Goal: Task Accomplishment & Management: Use online tool/utility

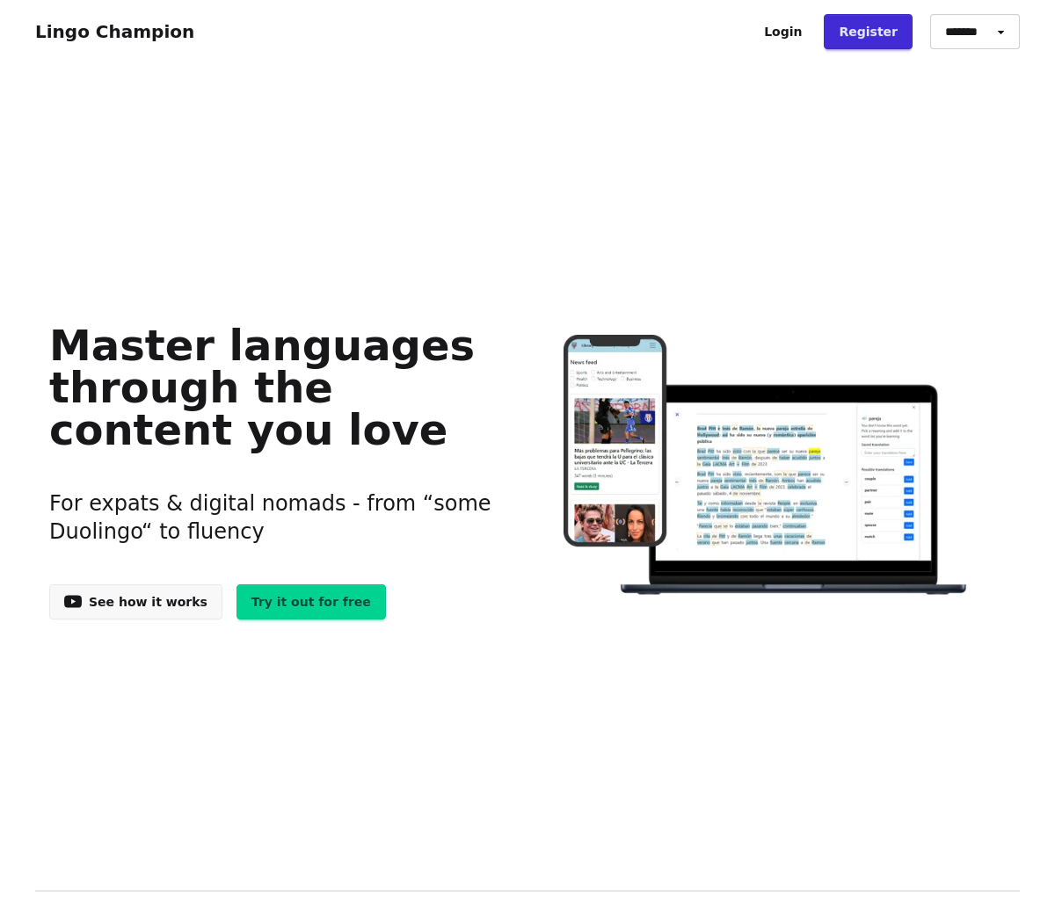
click at [864, 147] on div "Master languages through the content you love For expats & digital nomads - fro…" at bounding box center [527, 466] width 984 height 737
click at [791, 29] on link "Login" at bounding box center [783, 31] width 68 height 35
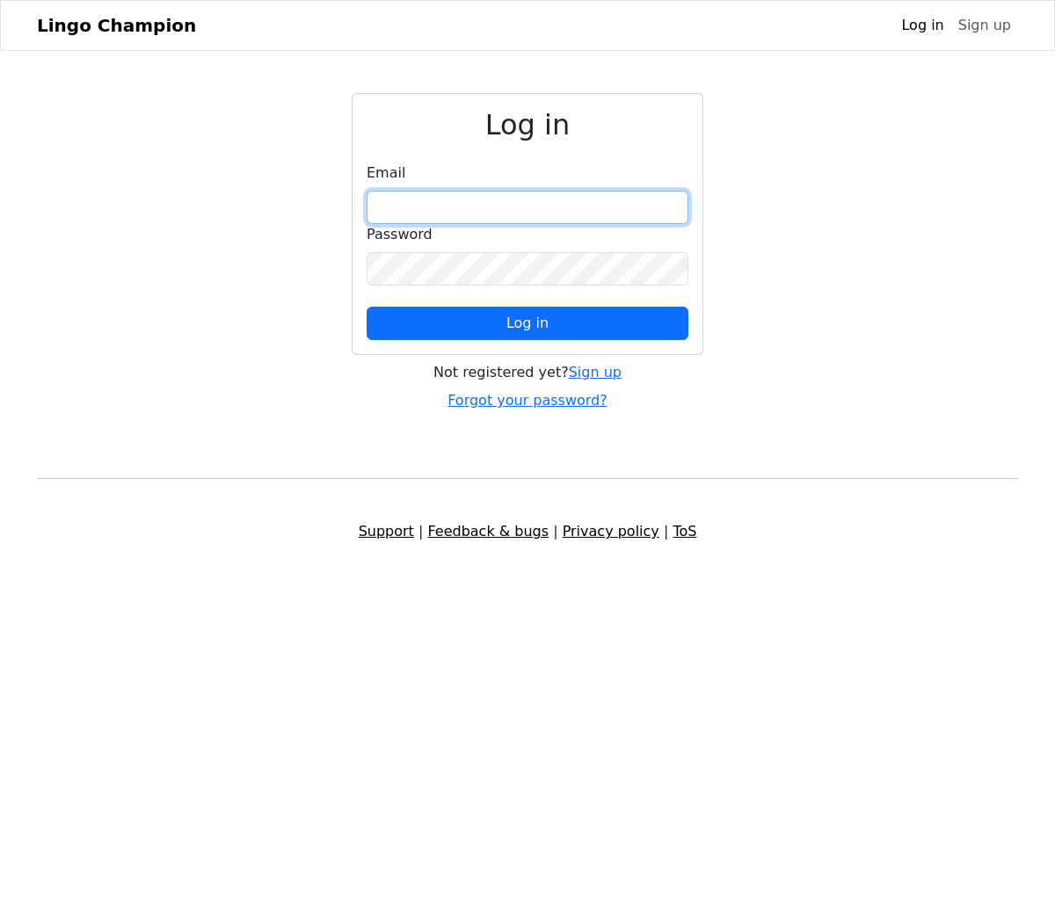
click at [501, 208] on input "email" at bounding box center [528, 207] width 322 height 33
type input "**********"
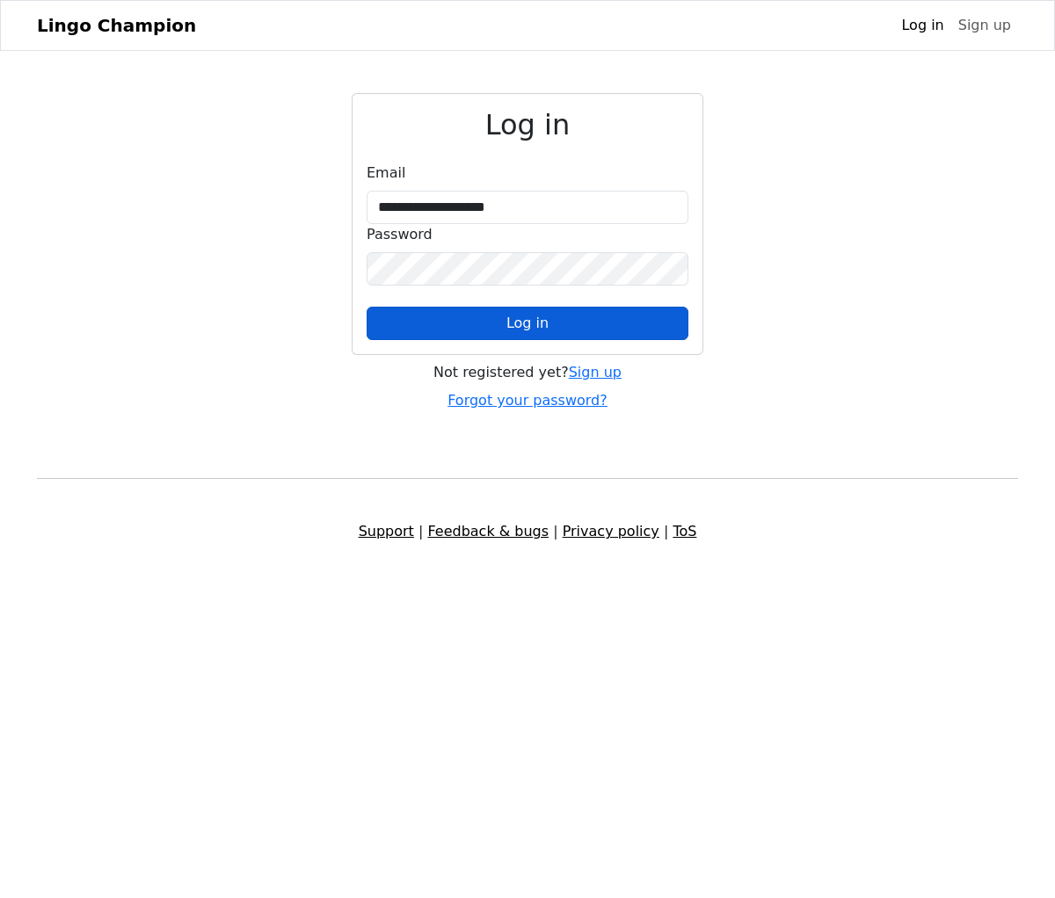
click at [482, 331] on button "Log in" at bounding box center [528, 323] width 322 height 33
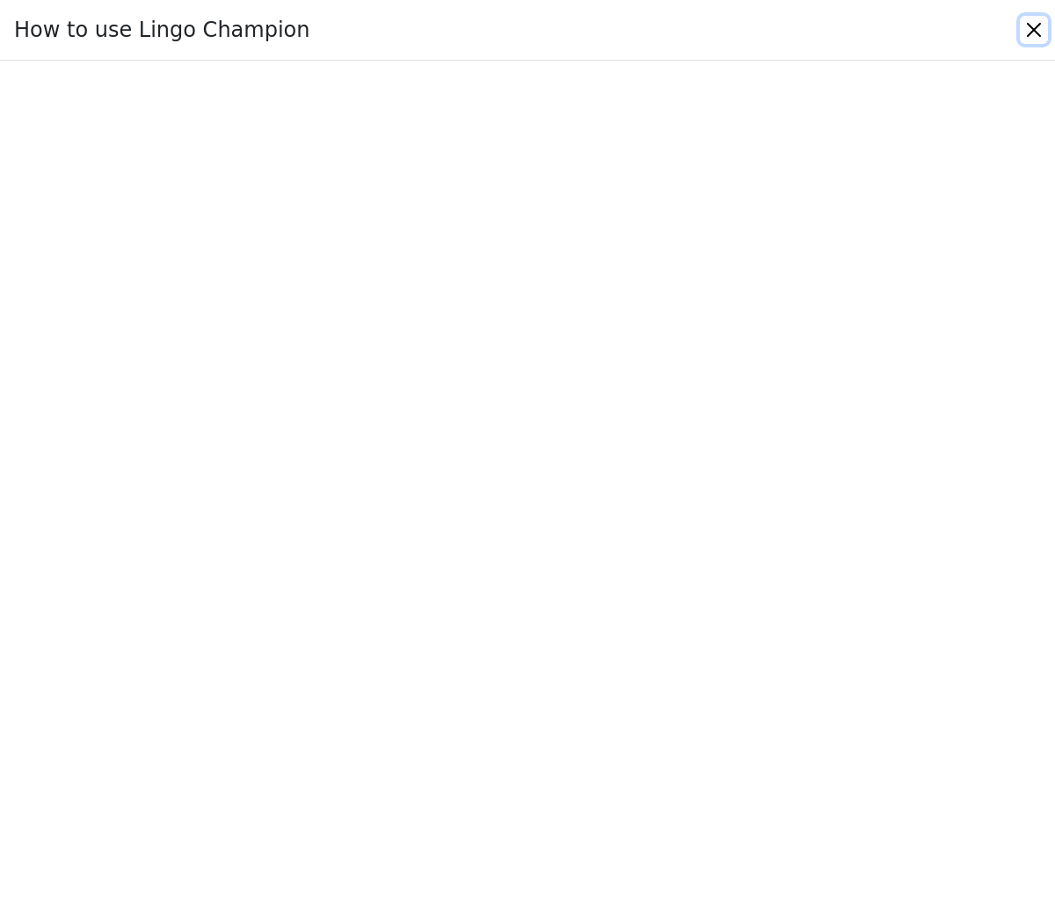
click at [1031, 25] on button "Close" at bounding box center [1034, 30] width 28 height 28
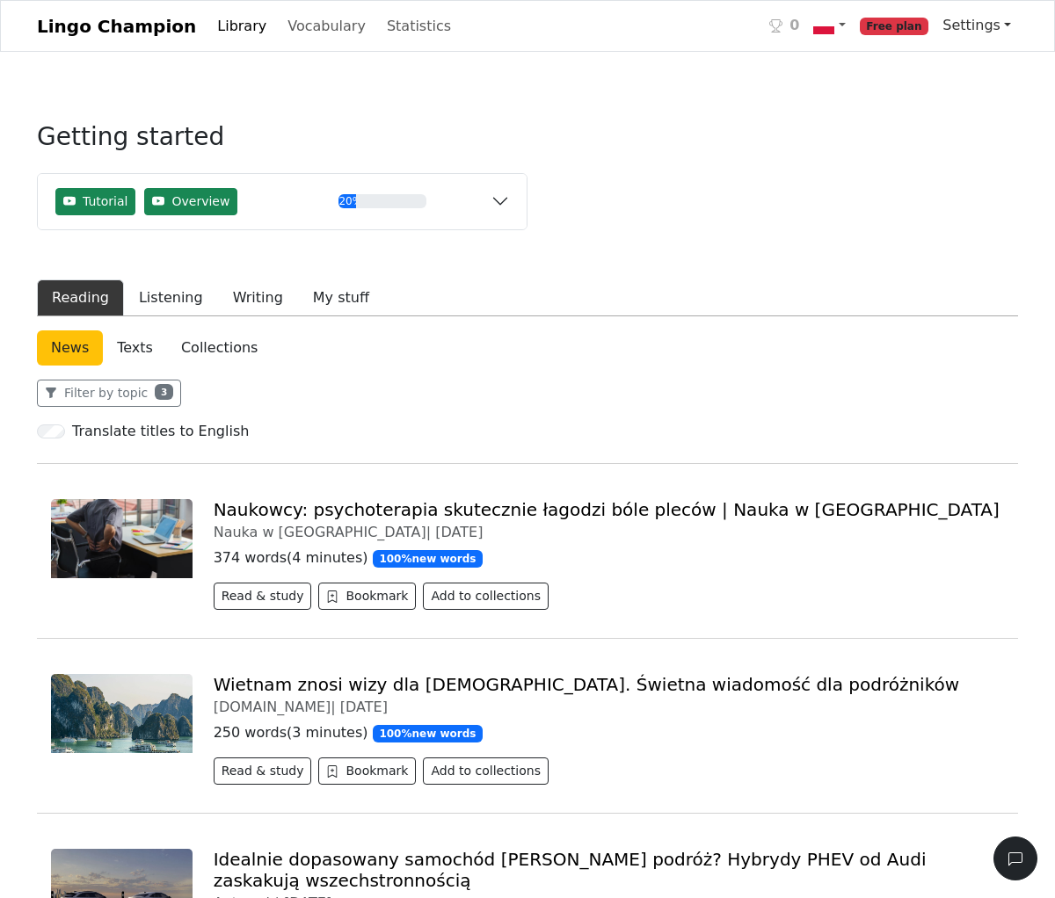
click at [1004, 23] on link "Settings" at bounding box center [976, 25] width 83 height 35
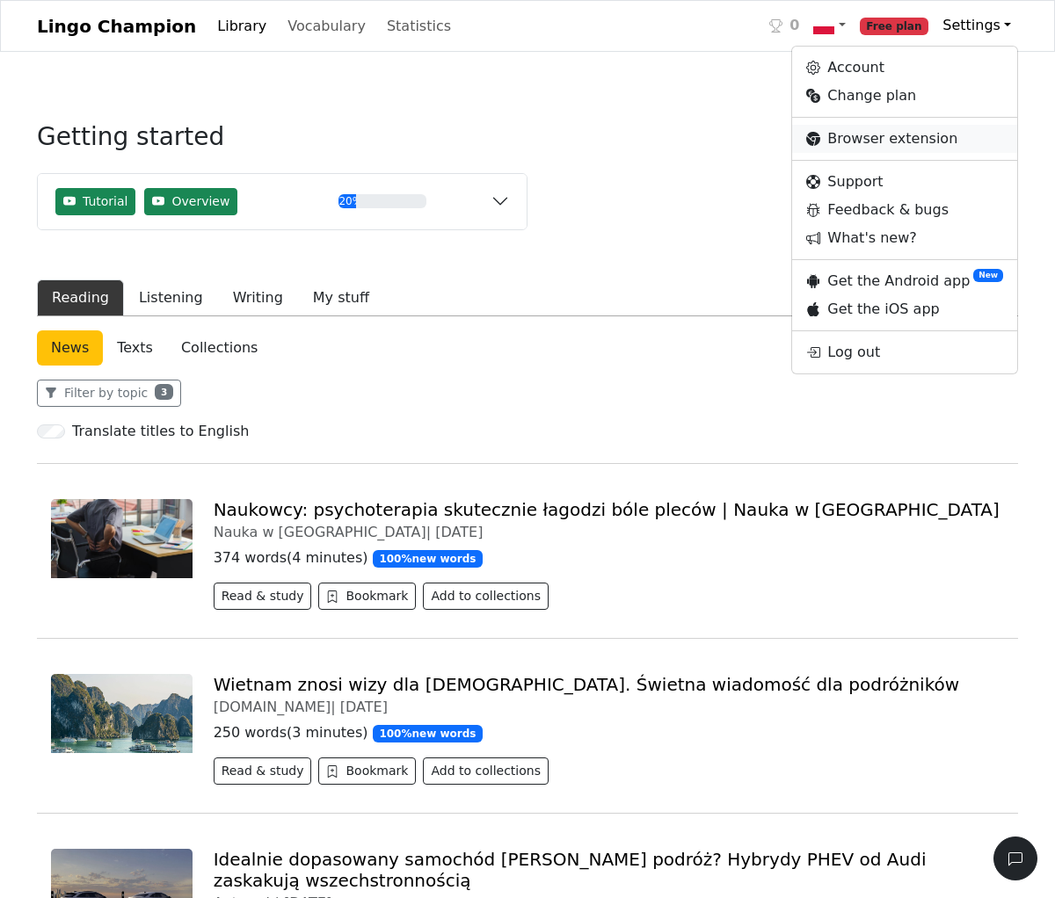
click at [875, 138] on link "Browser extension" at bounding box center [904, 139] width 225 height 28
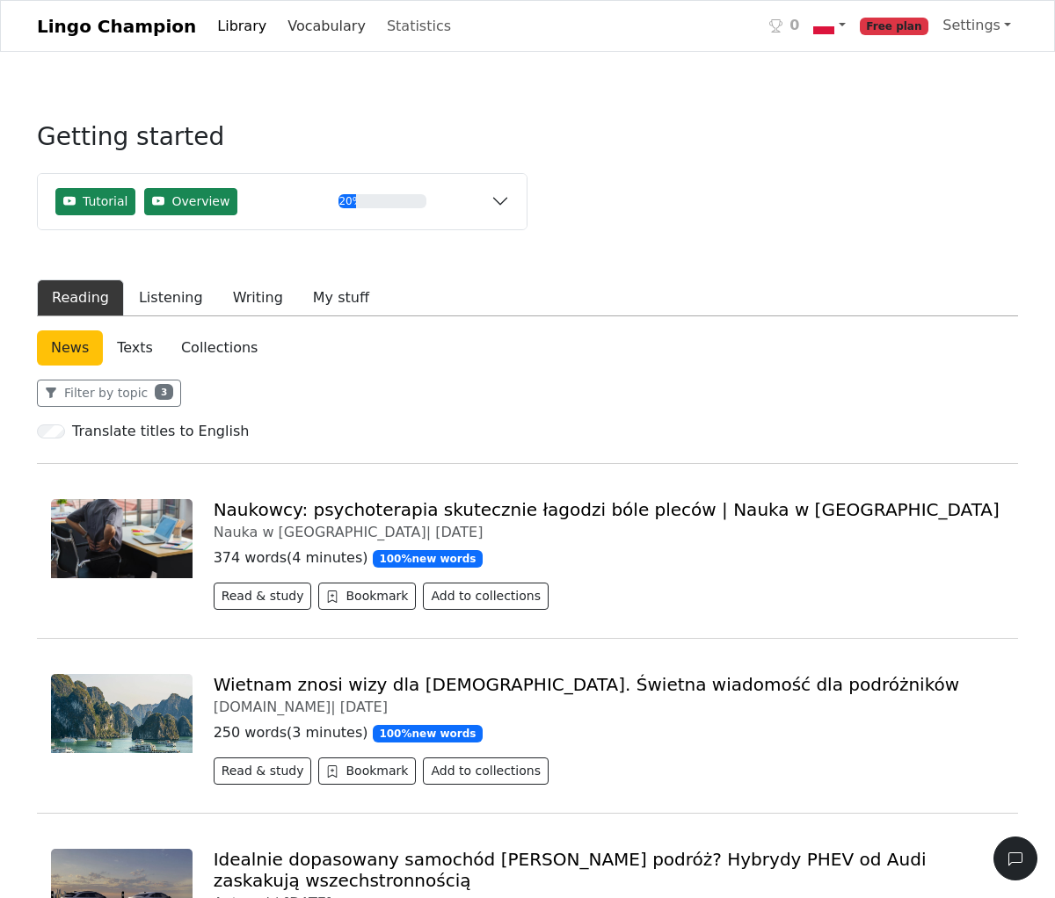
click at [315, 29] on link "Vocabulary" at bounding box center [326, 26] width 92 height 35
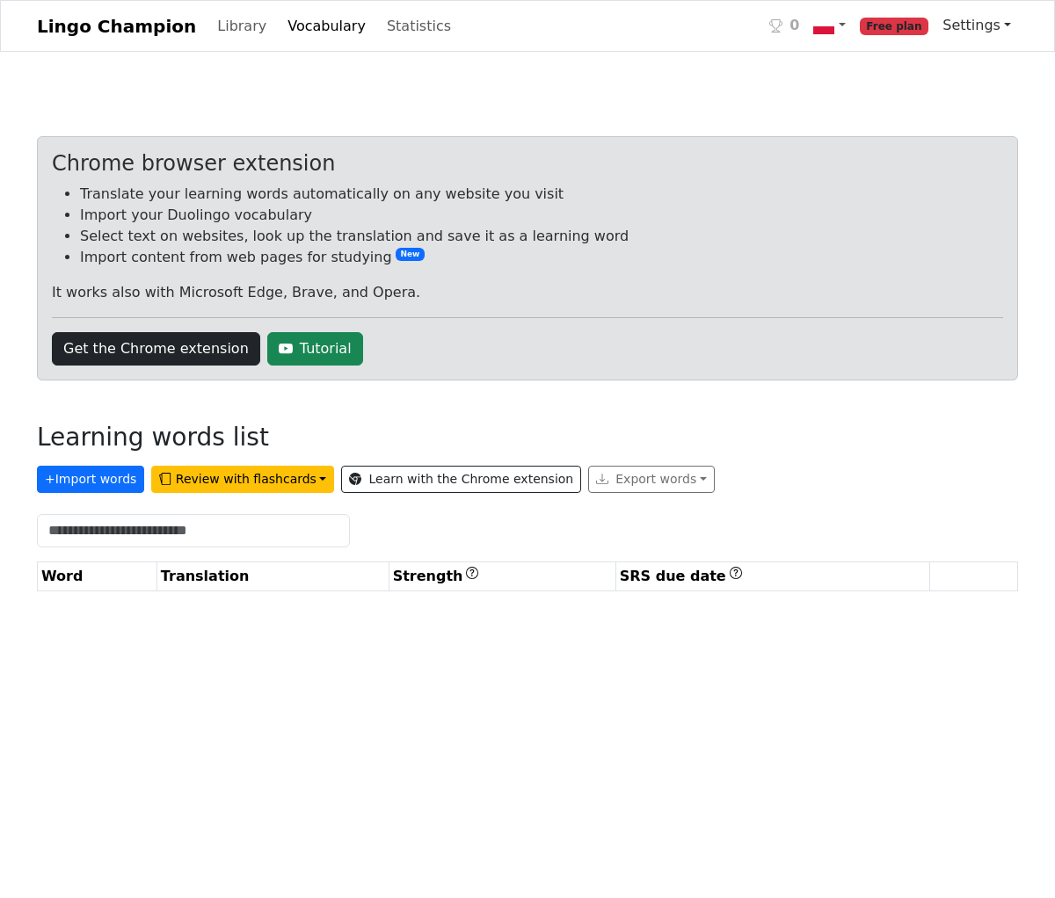
click at [1002, 23] on link "Settings" at bounding box center [976, 25] width 83 height 35
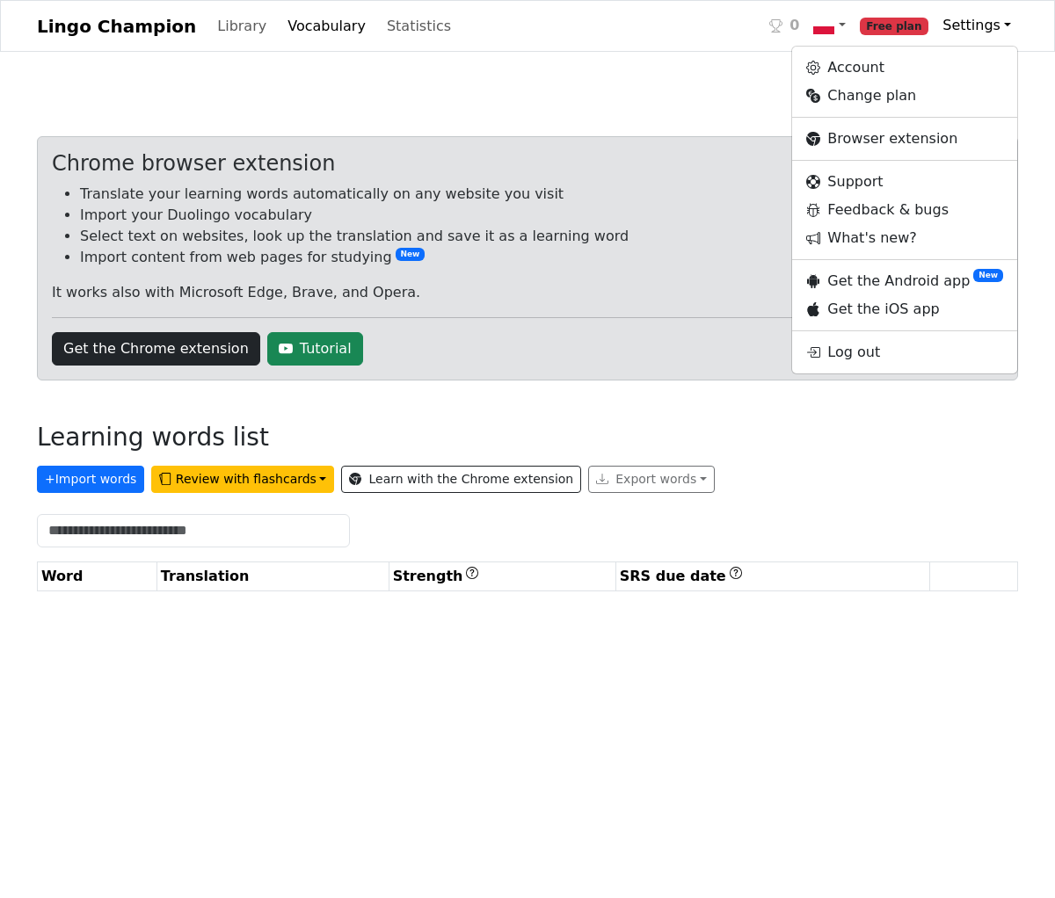
click at [566, 74] on div "Lingo Champion Library Vocabulary Statistics 0 Free plan Settings Account Chang…" at bounding box center [527, 368] width 1055 height 737
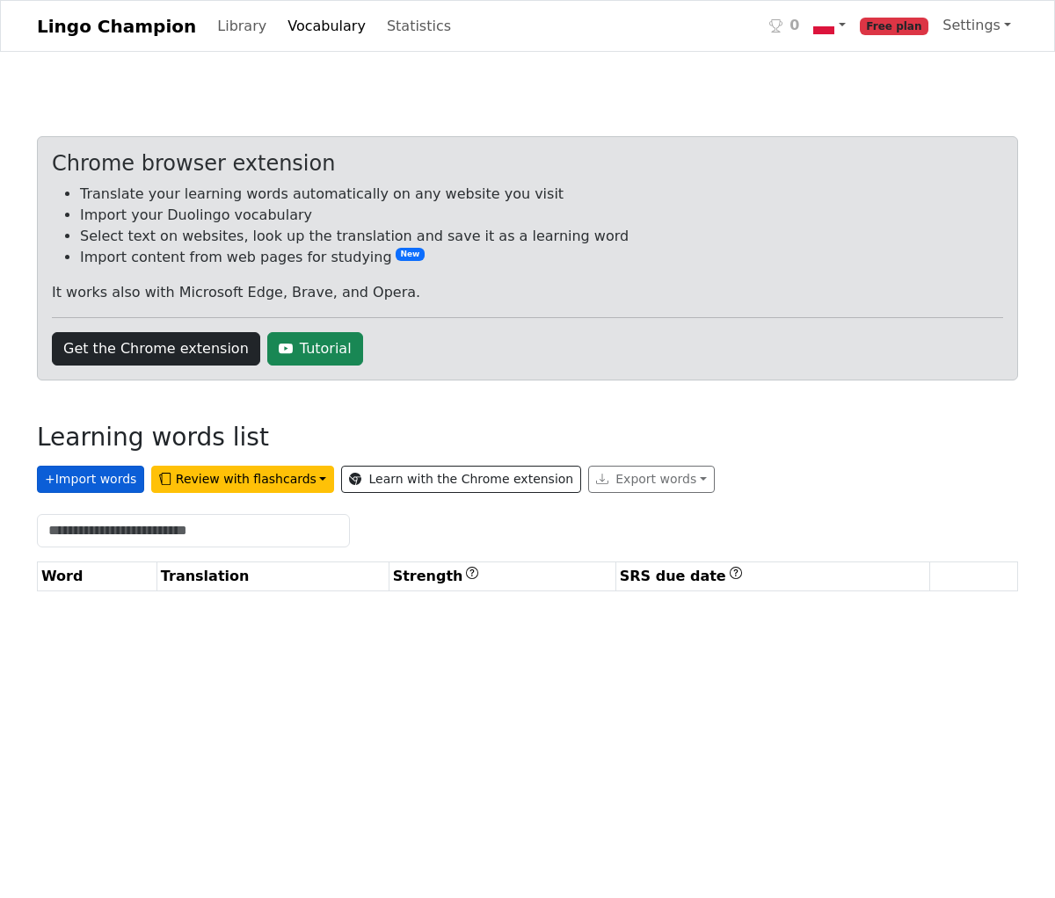
click at [100, 478] on button "+ Import words" at bounding box center [90, 479] width 107 height 27
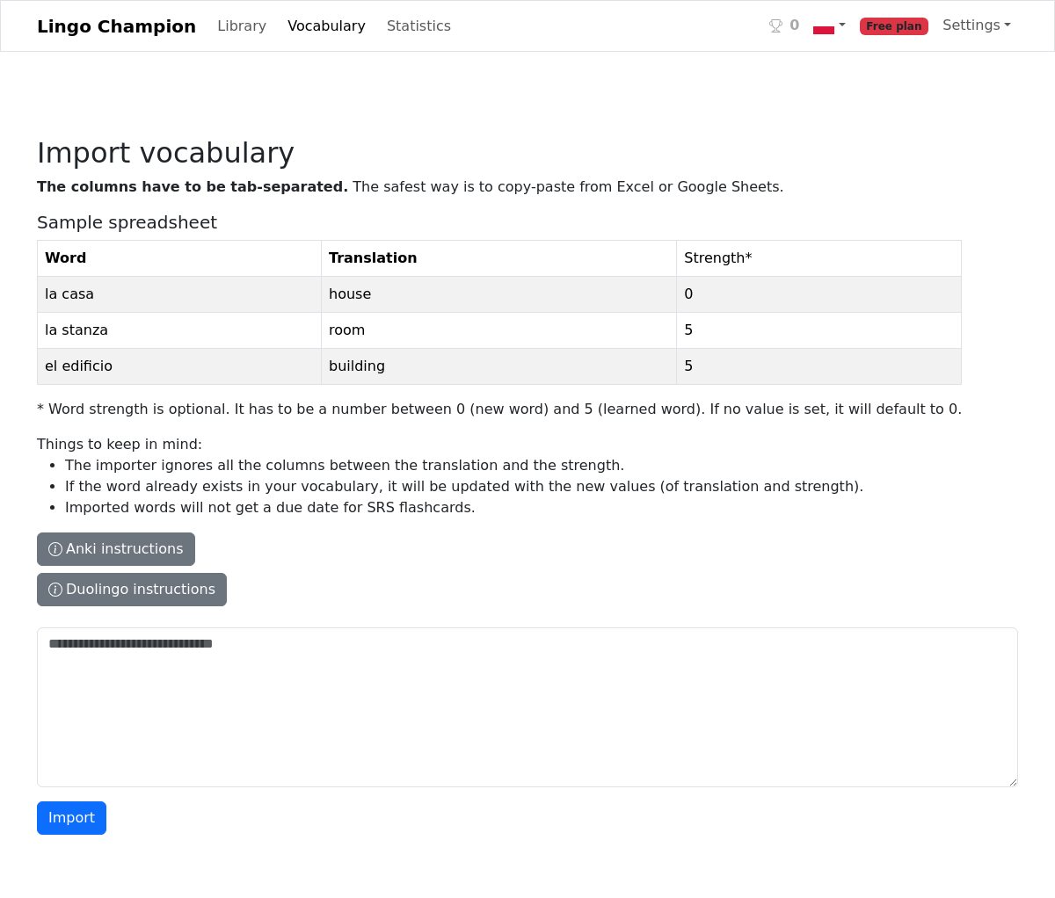
click at [298, 24] on link "Vocabulary" at bounding box center [326, 26] width 92 height 35
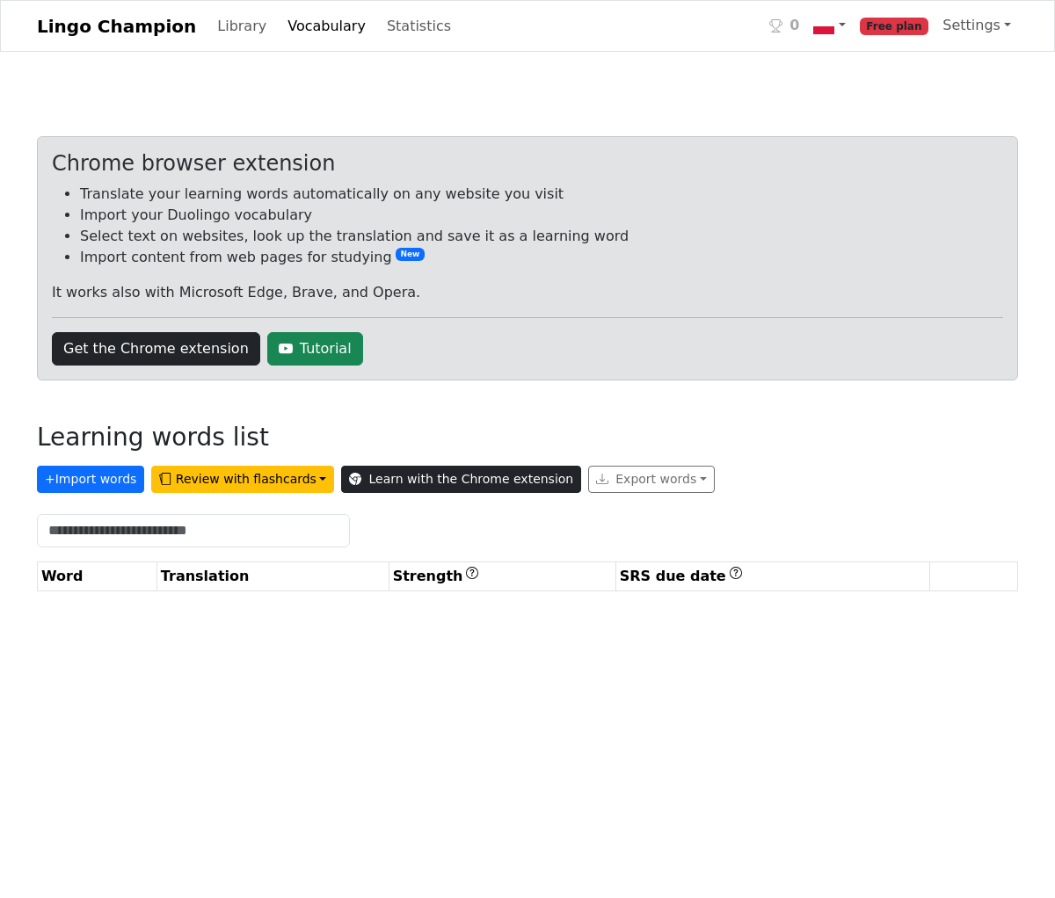
click at [436, 480] on link "Learn with the Chrome extension" at bounding box center [461, 479] width 240 height 27
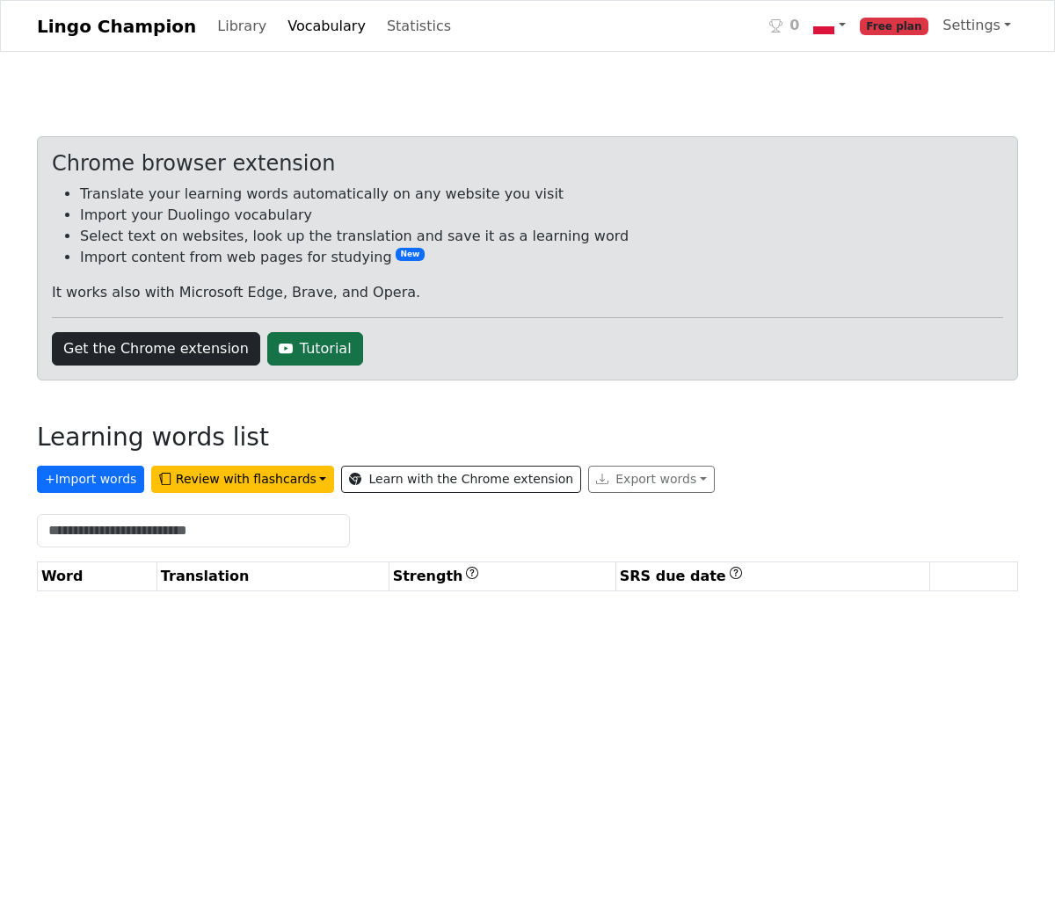
click at [280, 354] on link "Tutorial" at bounding box center [315, 348] width 96 height 33
click at [91, 480] on button "+ Import words" at bounding box center [90, 479] width 107 height 27
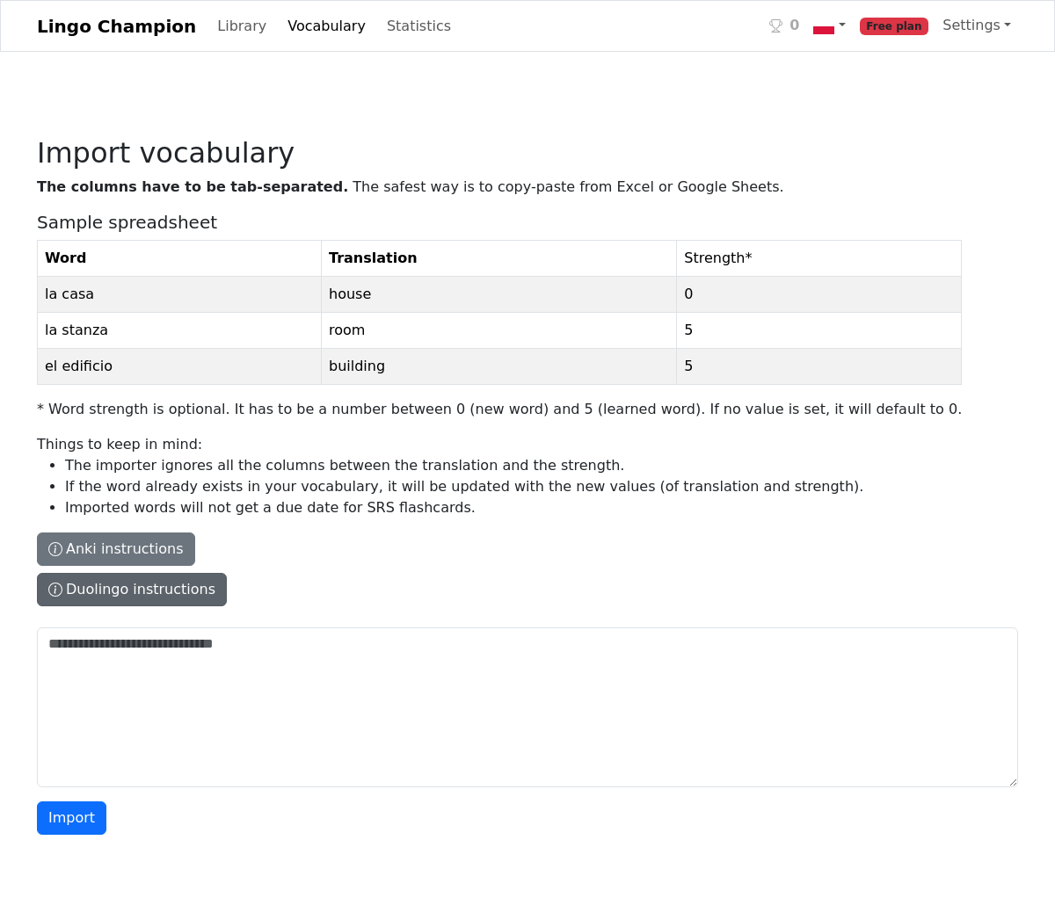
click at [125, 588] on button "Duolingo instructions" at bounding box center [132, 589] width 190 height 33
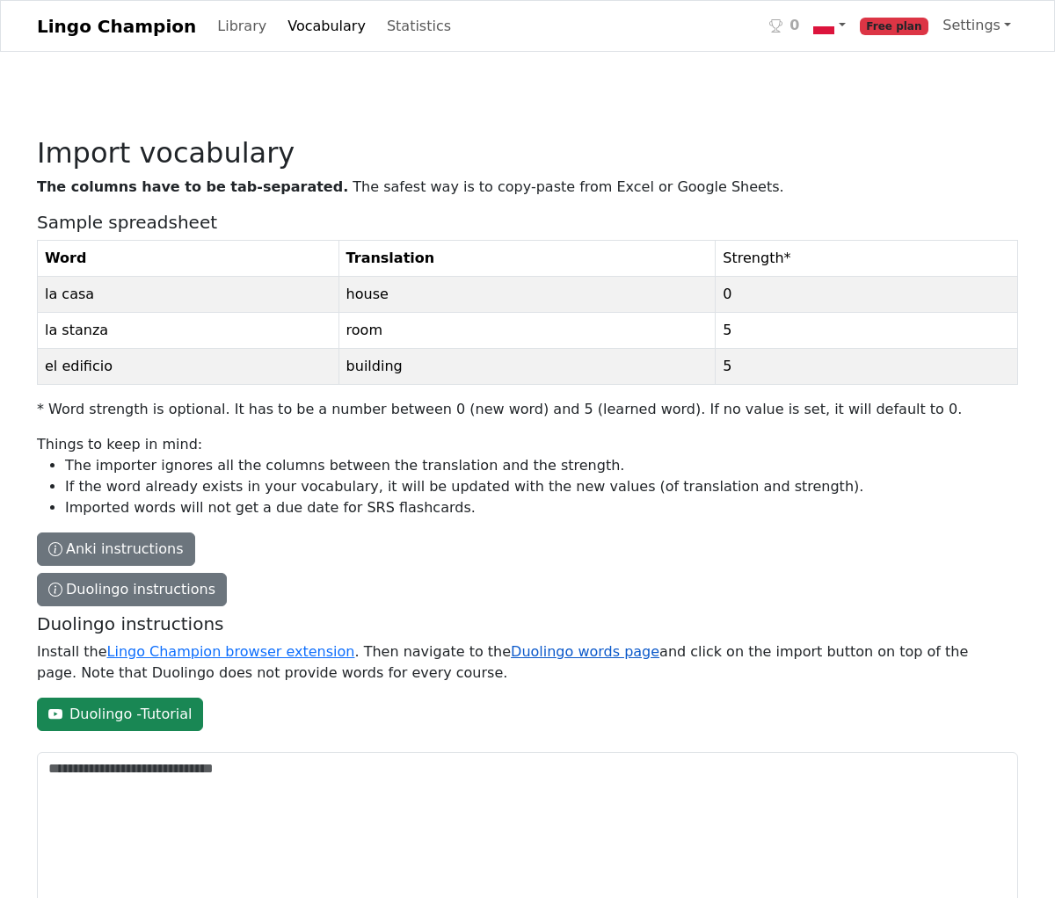
click at [559, 654] on link "Duolingo words page" at bounding box center [585, 651] width 149 height 17
